Goal: Task Accomplishment & Management: Manage account settings

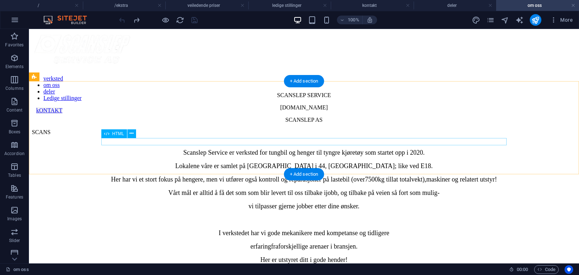
scroll to position [2, 0]
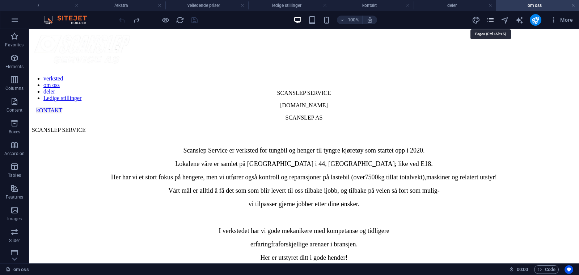
click at [491, 20] on icon "pages" at bounding box center [491, 20] width 8 height 8
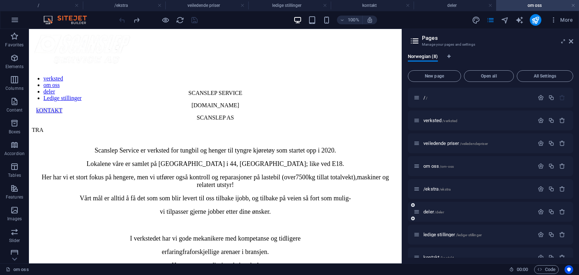
scroll to position [13, 0]
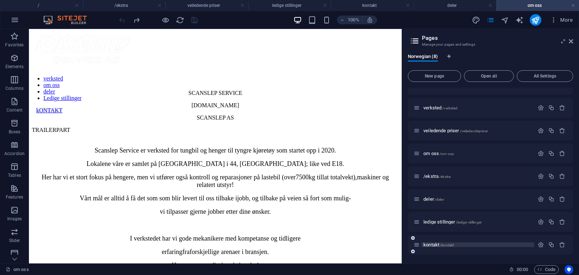
click at [434, 246] on span "kontakt /kontakt" at bounding box center [439, 244] width 30 height 5
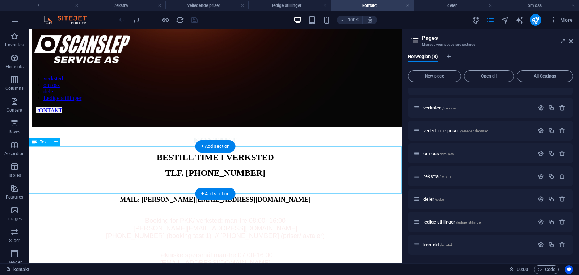
click at [331, 185] on div "BESTILL TIME I VERKSTED TLF. 32 80 10 30 MAIL: teodora@scanslepservice.no" at bounding box center [215, 177] width 367 height 51
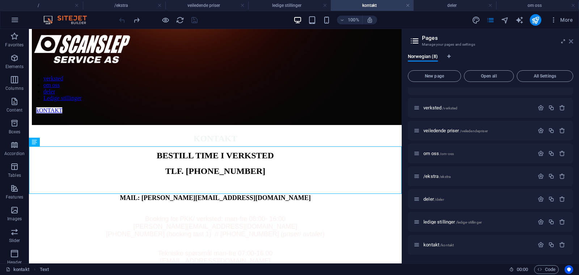
drag, startPoint x: 570, startPoint y: 44, endPoint x: 8, endPoint y: 183, distance: 578.9
click at [570, 44] on icon at bounding box center [571, 41] width 4 height 6
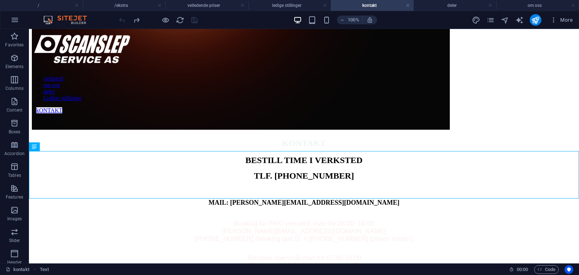
scroll to position [3, 0]
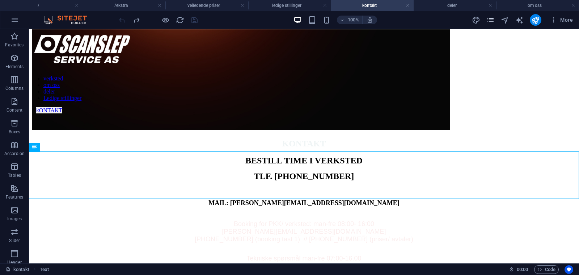
click at [488, 21] on icon "pages" at bounding box center [491, 20] width 8 height 8
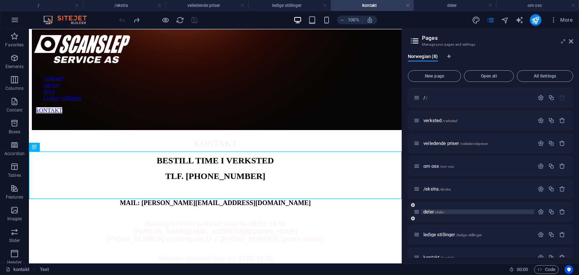
scroll to position [13, 0]
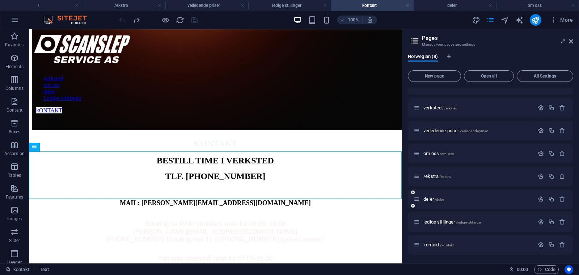
click at [540, 247] on icon "button" at bounding box center [541, 245] width 6 height 6
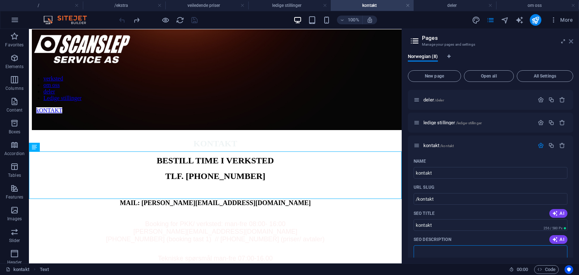
click at [570, 41] on icon at bounding box center [571, 41] width 4 height 6
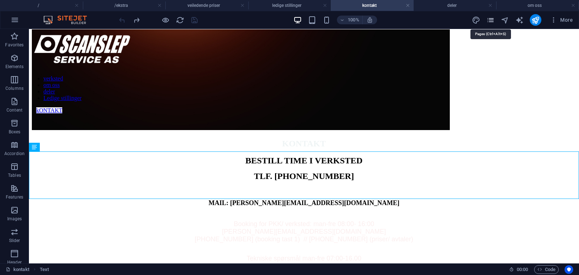
click at [490, 21] on icon "pages" at bounding box center [491, 20] width 8 height 8
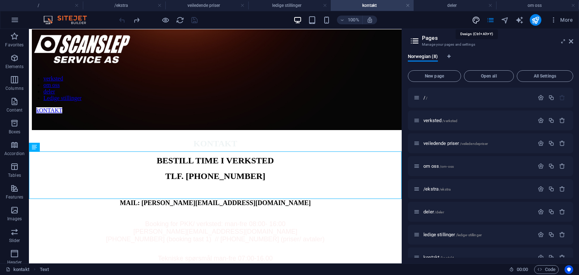
click at [477, 19] on icon "design" at bounding box center [476, 20] width 8 height 8
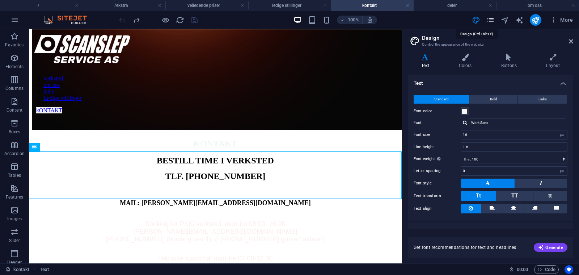
click at [489, 20] on icon "pages" at bounding box center [491, 20] width 8 height 8
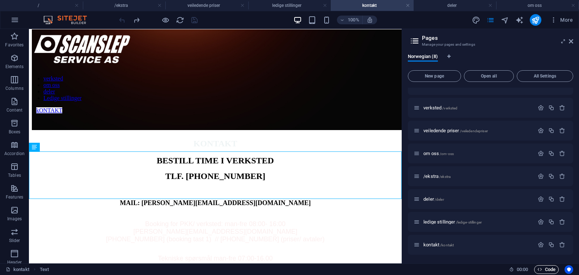
scroll to position [13, 0]
click at [547, 256] on span "Code" at bounding box center [547, 269] width 18 height 9
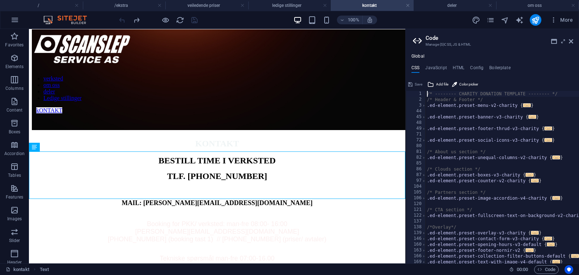
click at [488, 47] on h3 "Manage (S)CSS, JS & HTML" at bounding box center [492, 44] width 133 height 7
click at [453, 68] on h4 "HTML" at bounding box center [459, 69] width 12 height 8
type textarea "{{content}}"
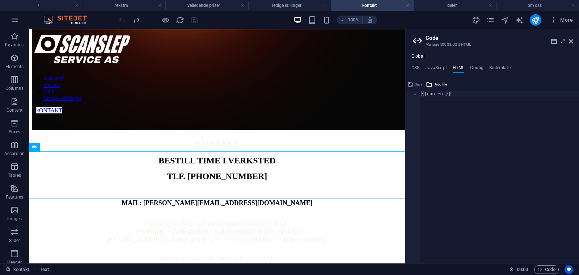
click at [473, 81] on div "Save Add file" at bounding box center [492, 83] width 173 height 11
click at [431, 108] on div "{{content}}" at bounding box center [499, 183] width 159 height 184
click at [458, 57] on ul "Global" at bounding box center [492, 57] width 173 height 6
click at [448, 116] on div "{{content}}" at bounding box center [499, 183] width 159 height 184
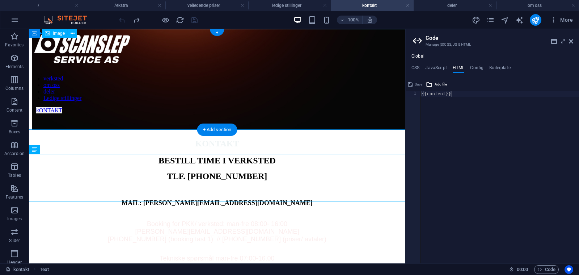
scroll to position [0, 0]
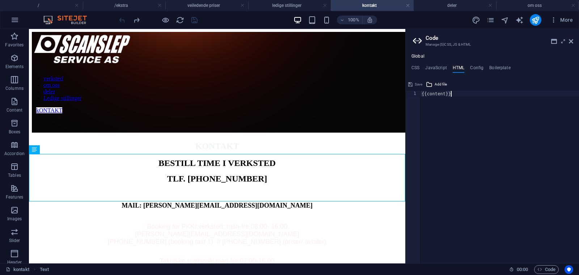
click at [432, 108] on div "{{content}}" at bounding box center [499, 183] width 159 height 184
click at [8, 20] on button "button" at bounding box center [14, 19] width 17 height 17
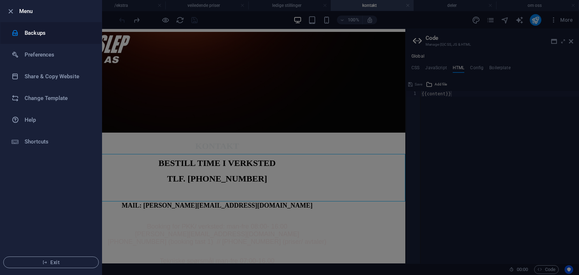
click at [48, 31] on h6 "Backups" at bounding box center [58, 33] width 67 height 9
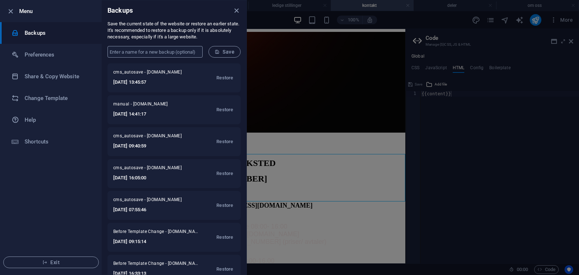
click at [153, 54] on input "text" at bounding box center [155, 52] width 95 height 12
type input "backup google ads"
click at [231, 48] on button "Save" at bounding box center [225, 52] width 32 height 12
click at [235, 12] on icon "close" at bounding box center [236, 11] width 8 height 8
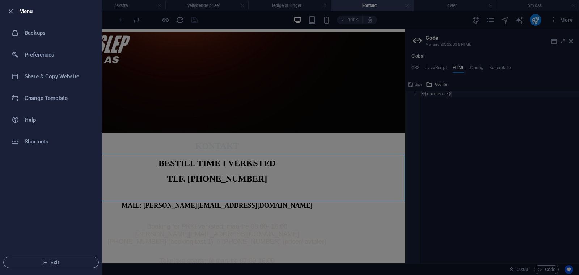
click at [186, 130] on div at bounding box center [289, 137] width 579 height 275
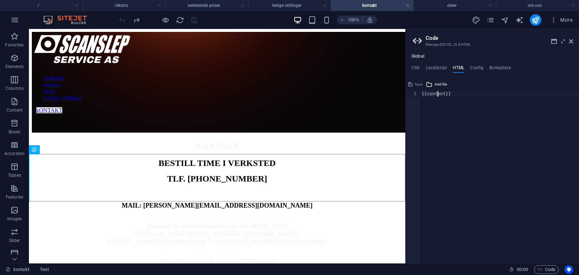
click at [437, 97] on div "{{content}}" at bounding box center [499, 183] width 159 height 184
click at [444, 96] on div "{{content}}" at bounding box center [499, 183] width 159 height 184
click at [435, 96] on div "{{content}}" at bounding box center [499, 183] width 159 height 184
click at [442, 95] on div "{{content}}" at bounding box center [499, 183] width 159 height 184
click at [452, 95] on div "{{content}}" at bounding box center [499, 183] width 159 height 184
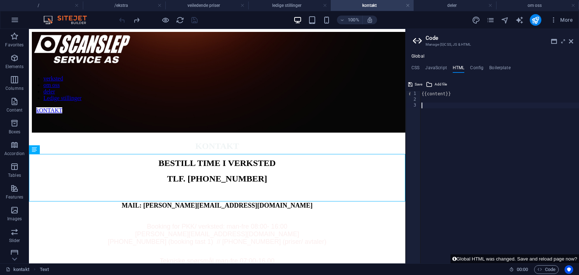
paste textarea "<!-- End Google Tag Manager -->"
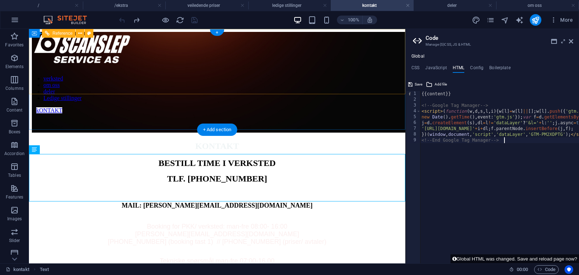
type textarea "<!-- End Google Tag Manager -->"
click at [215, 90] on div "verksted om oss deler Ledige stillinger kONTAKT" at bounding box center [217, 73] width 377 height 82
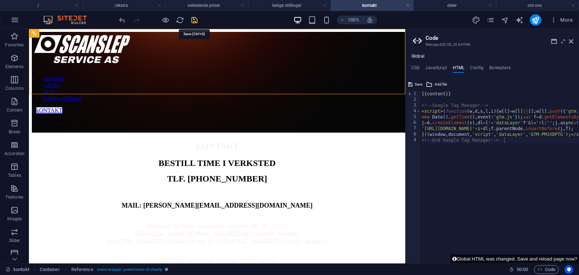
click at [193, 20] on icon "save" at bounding box center [194, 20] width 8 height 8
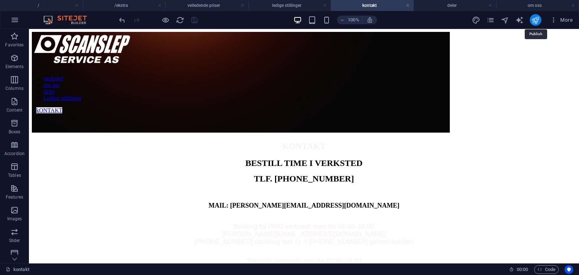
click at [535, 21] on icon "publish" at bounding box center [536, 20] width 8 height 8
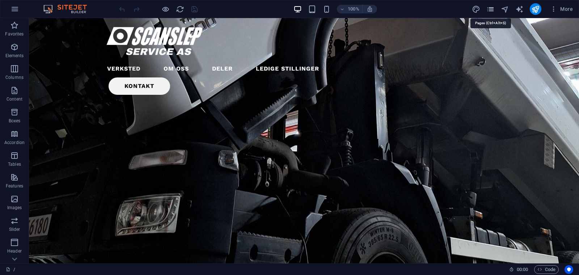
click at [492, 5] on icon "pages" at bounding box center [491, 9] width 8 height 8
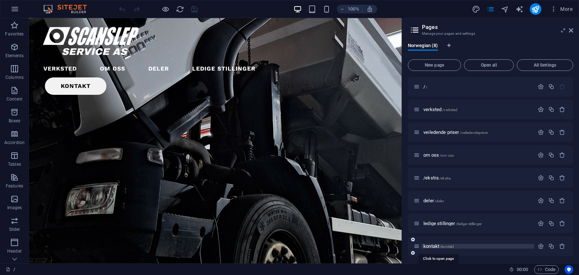
click at [446, 248] on span "/kontakt" at bounding box center [447, 247] width 14 height 4
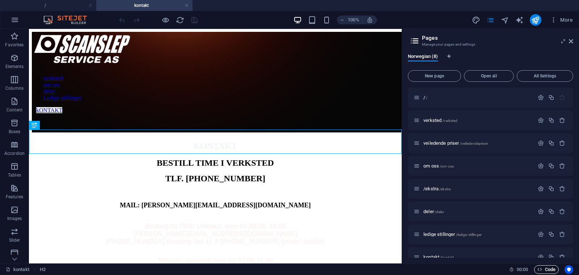
click at [545, 268] on span "Code" at bounding box center [547, 269] width 18 height 9
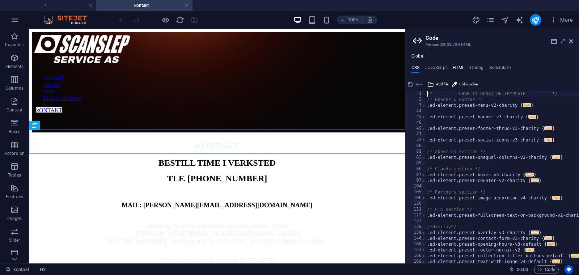
click at [456, 66] on h4 "HTML" at bounding box center [459, 69] width 12 height 8
type textarea "{{content}}"
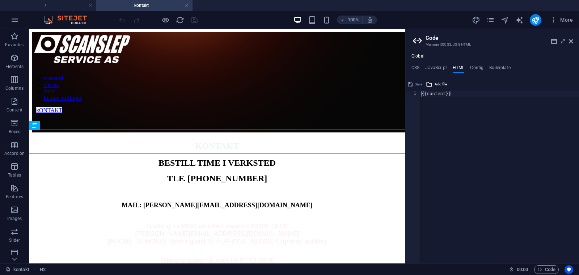
click at [456, 94] on div "{{content}}" at bounding box center [499, 183] width 159 height 184
paste textarea "<!-- End Google Tag Manager -->"
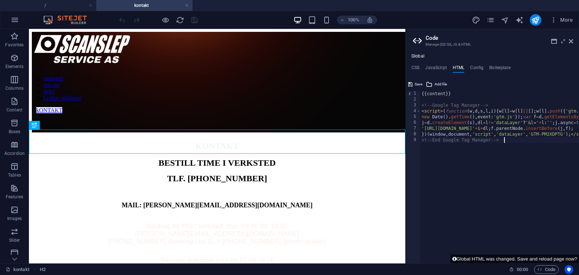
type textarea "<!-- End Google Tag Manager -->"
click at [220, 17] on div "100% More" at bounding box center [347, 20] width 458 height 12
click at [194, 20] on icon "save" at bounding box center [194, 20] width 8 height 8
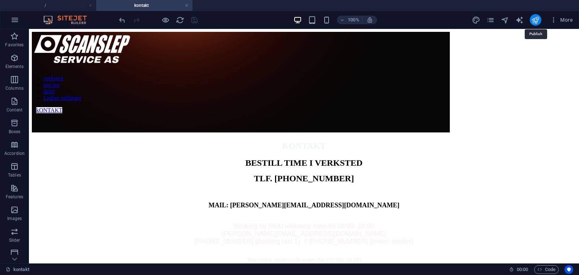
click at [537, 20] on icon "publish" at bounding box center [536, 20] width 8 height 8
